Goal: Check status: Check status

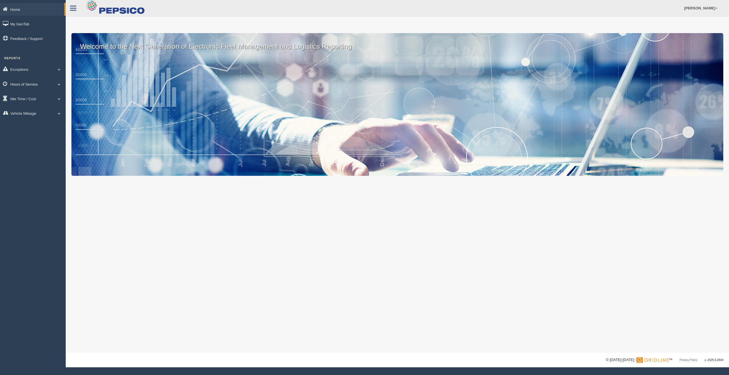
click at [21, 82] on link "Hours of Service" at bounding box center [33, 84] width 66 height 13
click at [30, 98] on link "HOS Explanation Reports" at bounding box center [37, 97] width 54 height 10
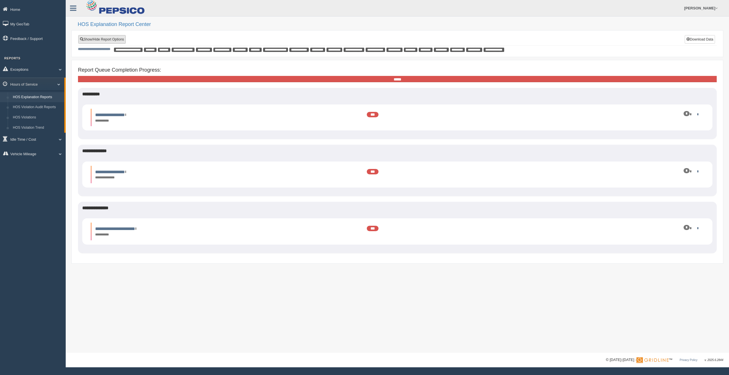
click at [116, 39] on link "Show/Hide Report Options" at bounding box center [101, 39] width 47 height 9
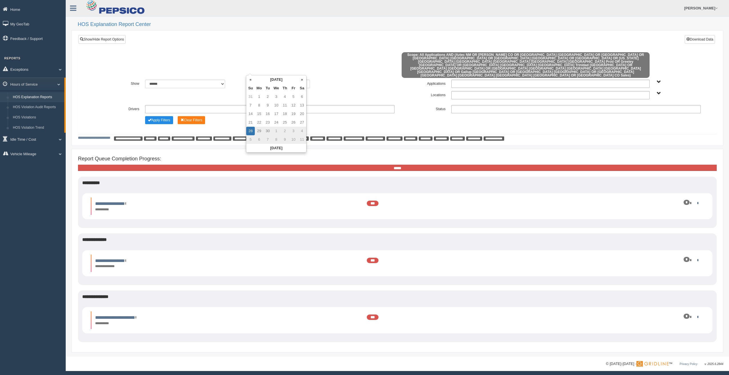
click at [258, 80] on input "**********" at bounding box center [261, 84] width 29 height 9
click at [248, 78] on th "«" at bounding box center [250, 79] width 9 height 9
click at [248, 78] on th "«" at bounding box center [251, 79] width 9 height 9
click at [249, 78] on th "«" at bounding box center [251, 79] width 9 height 9
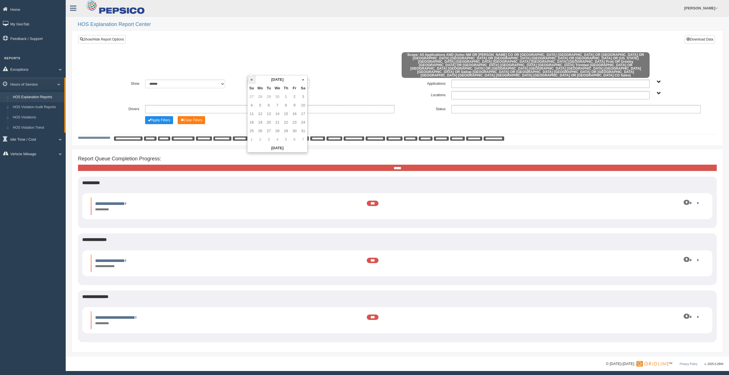
click at [250, 79] on th "«" at bounding box center [251, 79] width 9 height 9
click at [252, 122] on td "20" at bounding box center [251, 122] width 9 height 9
type input "**********"
click at [156, 116] on button "Apply Filters" at bounding box center [159, 120] width 28 height 8
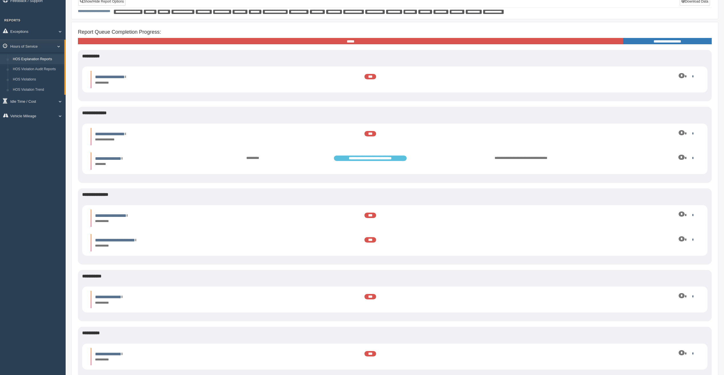
scroll to position [76, 0]
